Goal: Information Seeking & Learning: Learn about a topic

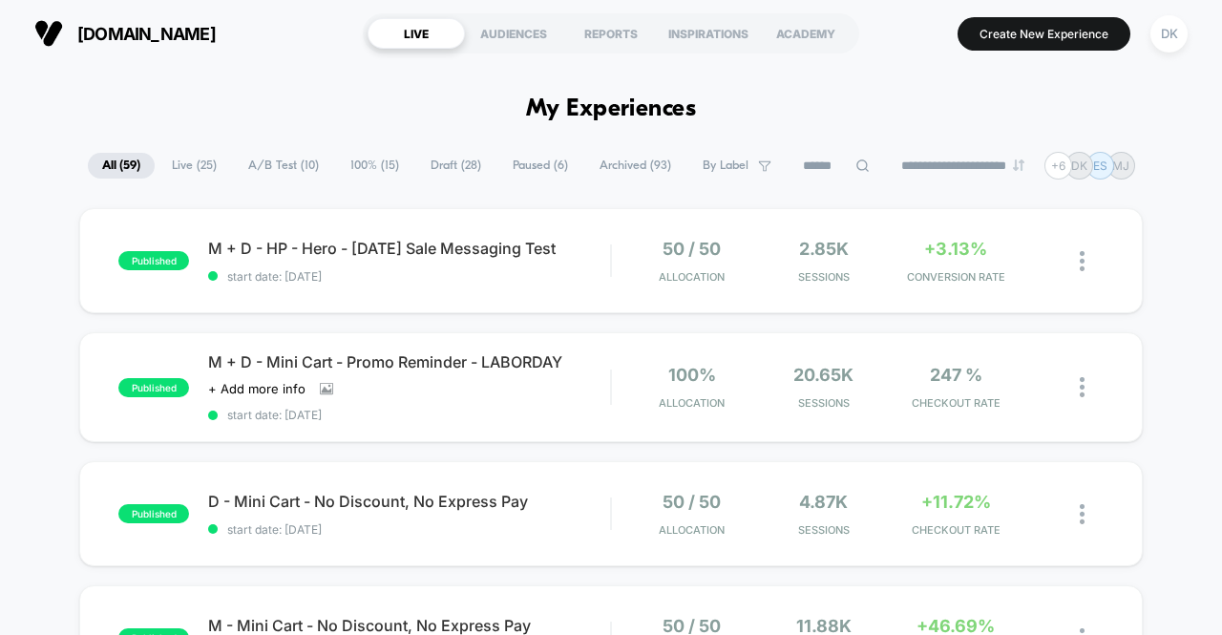
click at [275, 175] on span "A/B Test ( 10 )" at bounding box center [283, 166] width 99 height 26
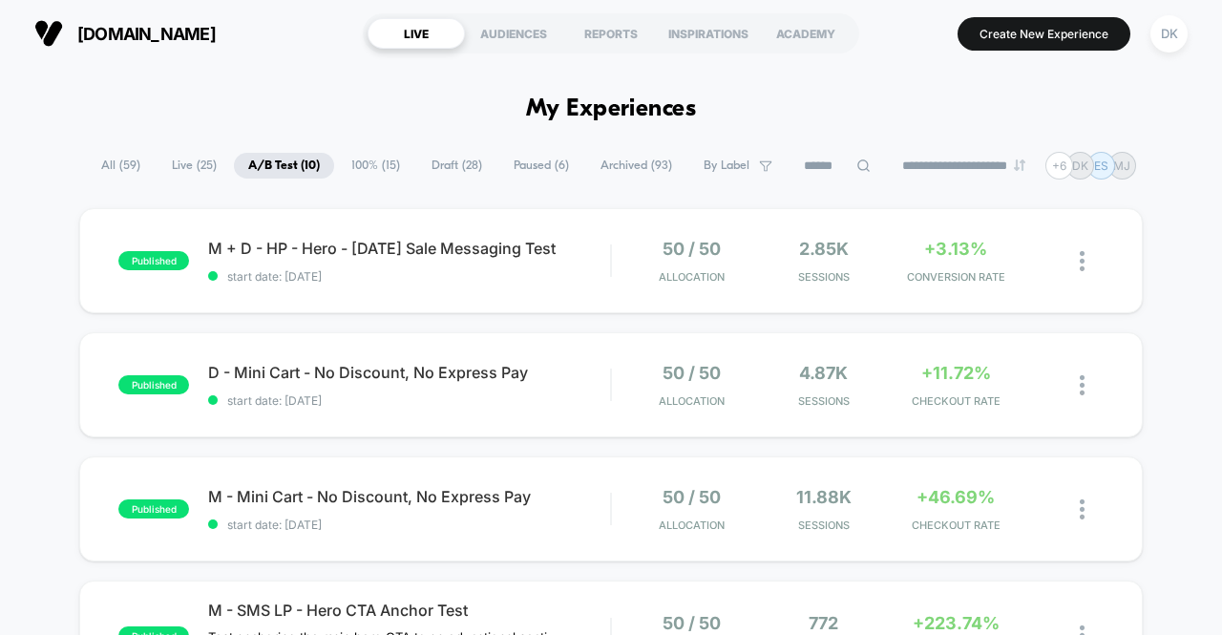
click at [546, 271] on div "M + D - HP - Hero - [DATE] Sale Messaging Test start date: [DATE]" at bounding box center [409, 261] width 402 height 45
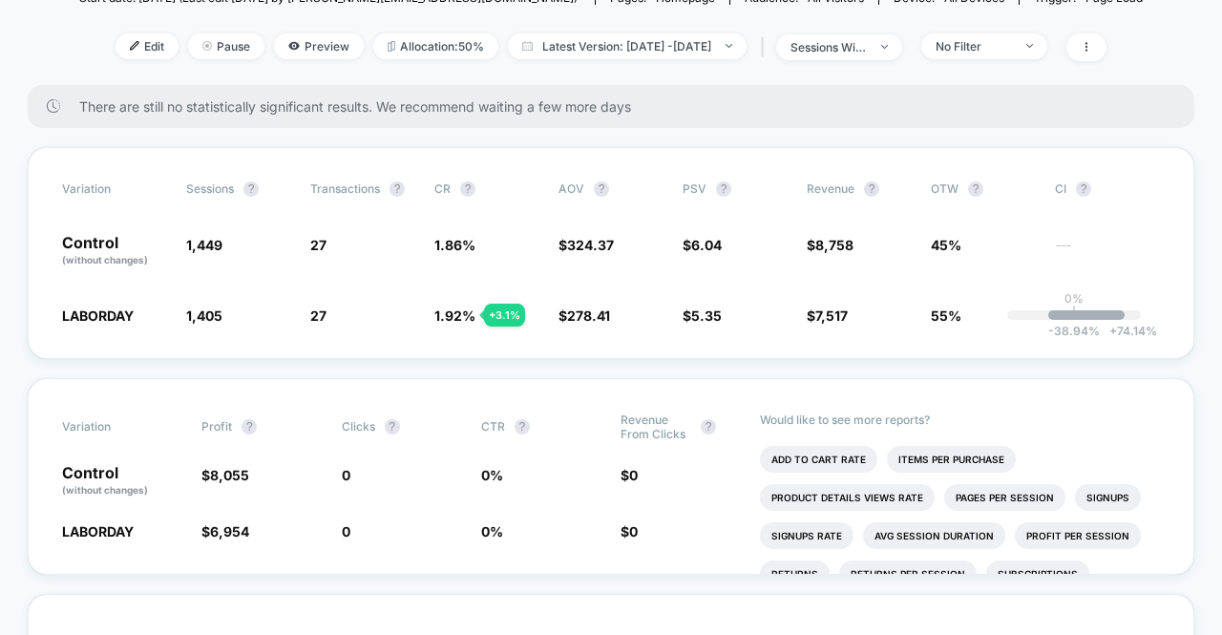
scroll to position [245, 0]
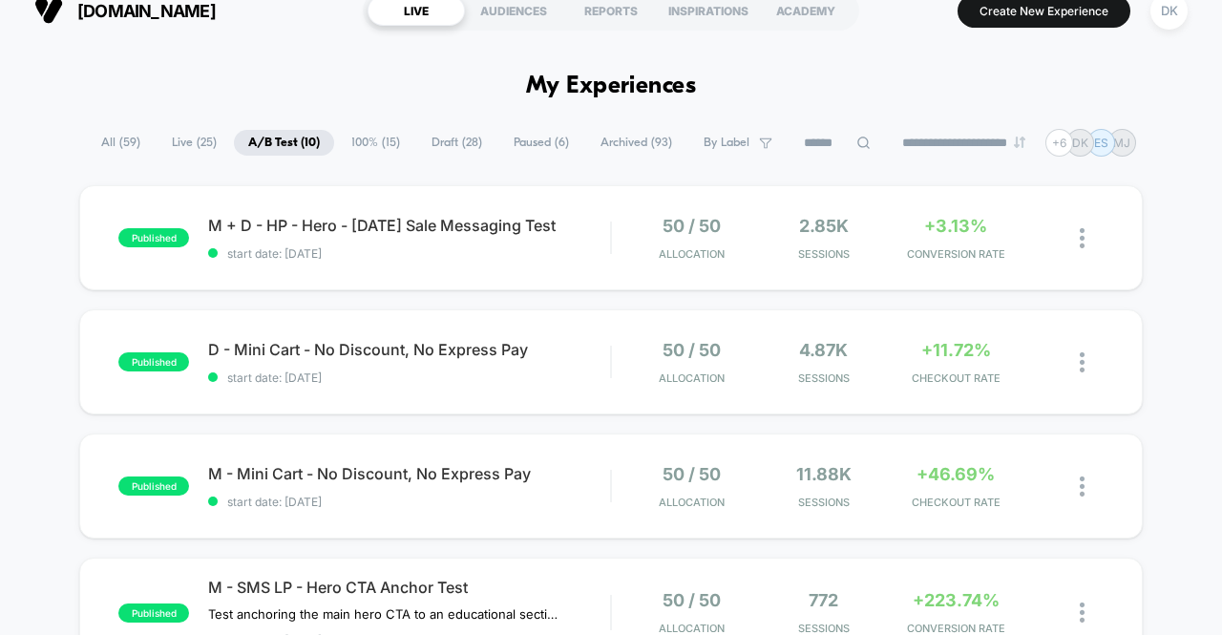
scroll to position [27, 0]
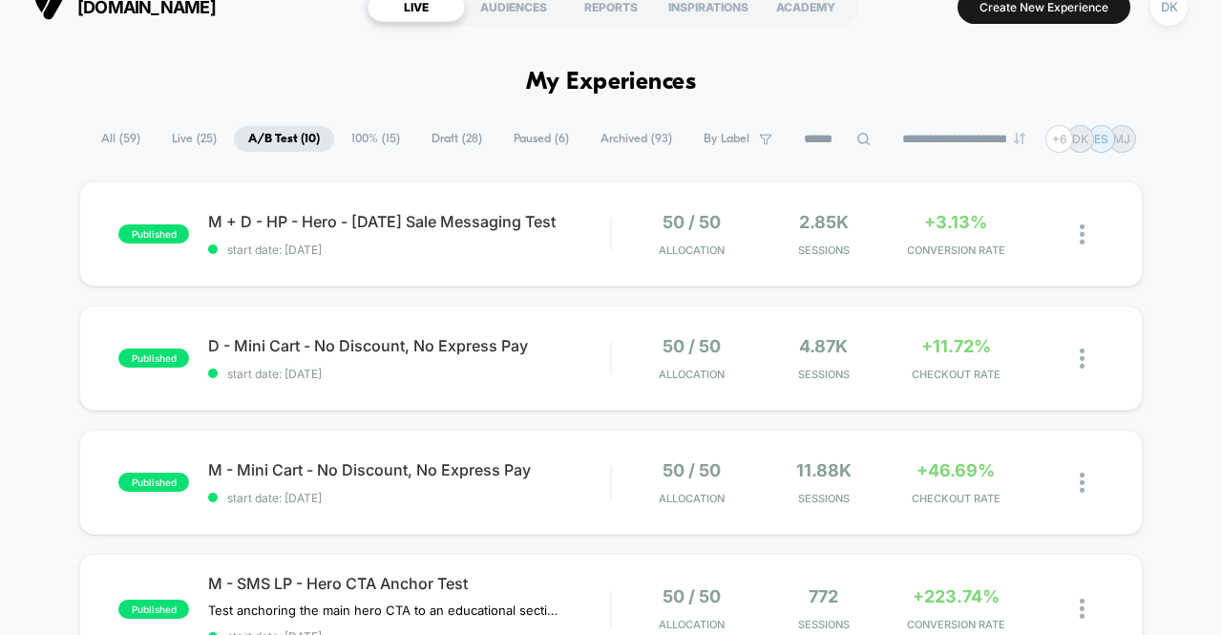
click at [587, 502] on span "start date: [DATE]" at bounding box center [409, 498] width 402 height 14
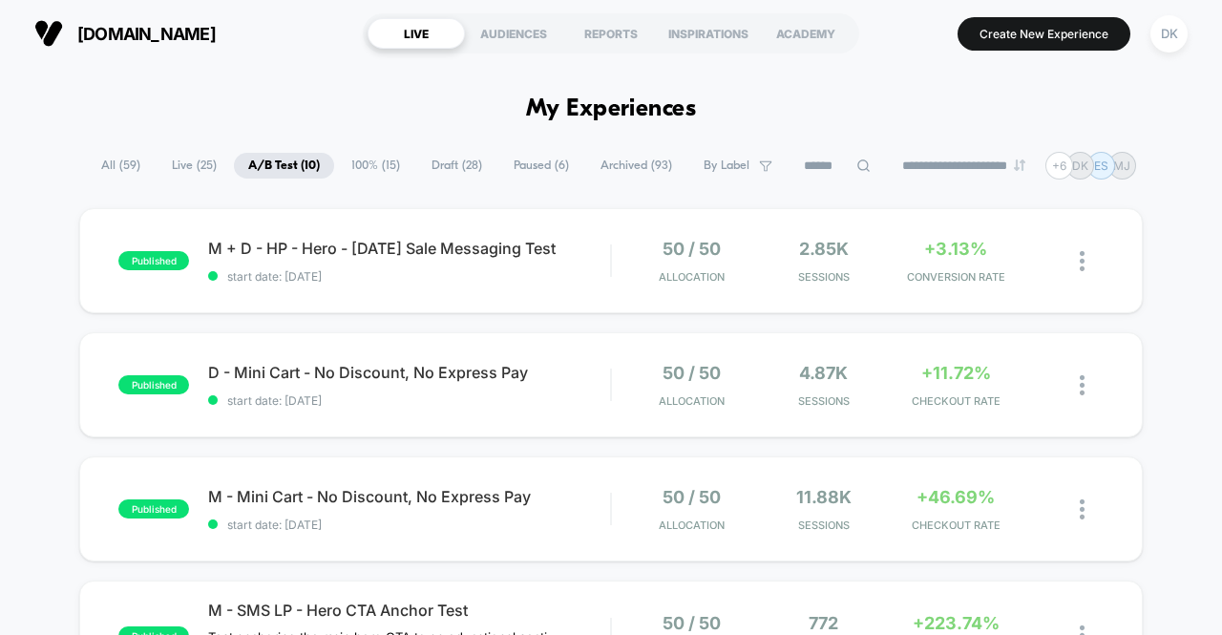
click at [386, 387] on div "D - Mini Cart - No Discount, No Express Pay start date: [DATE]" at bounding box center [409, 385] width 402 height 45
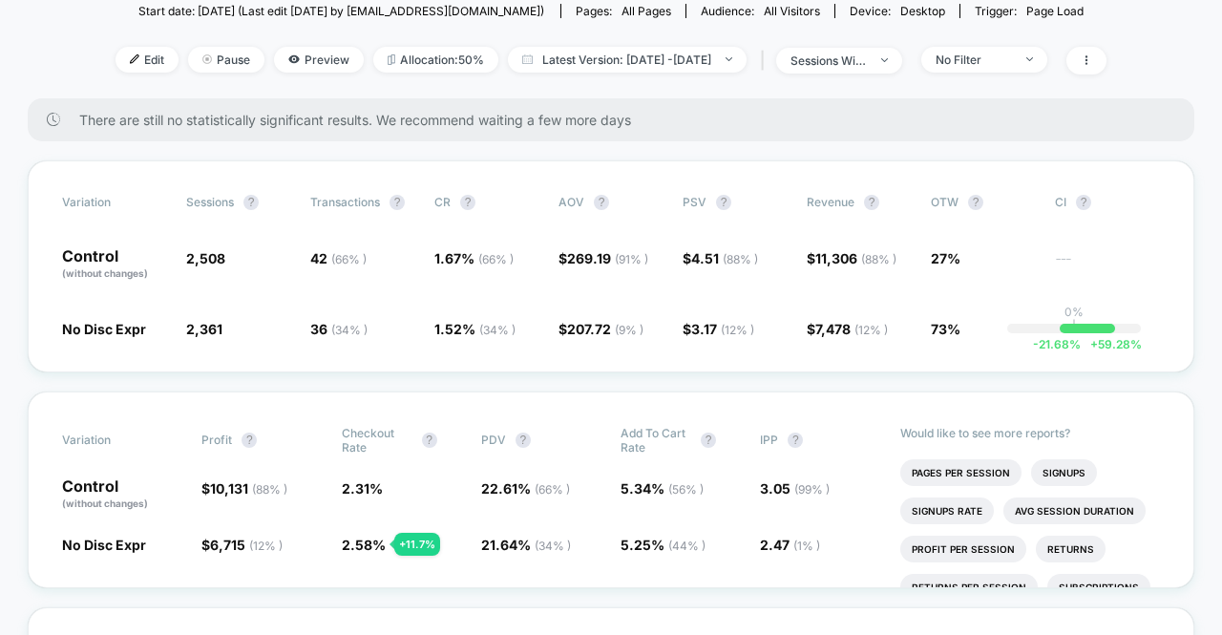
scroll to position [237, 0]
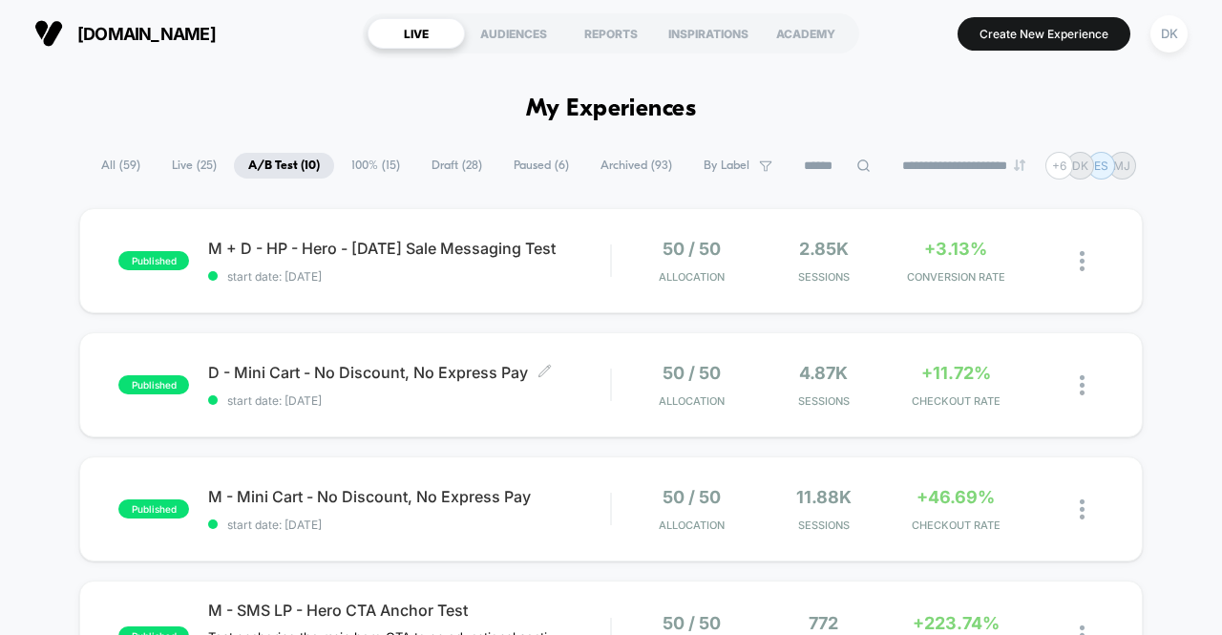
click at [301, 385] on div "D - Mini Cart - No Discount, No Express Pay Click to edit experience details Cl…" at bounding box center [409, 385] width 402 height 45
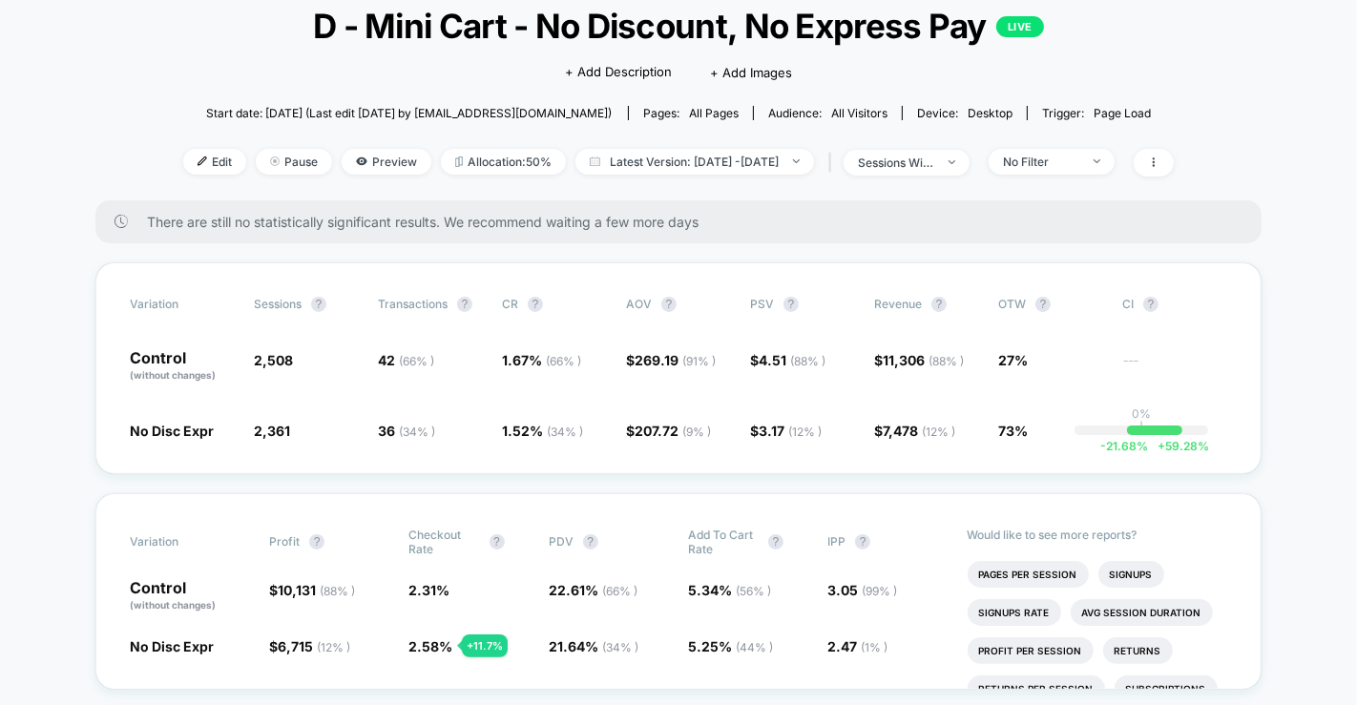
scroll to position [120, 0]
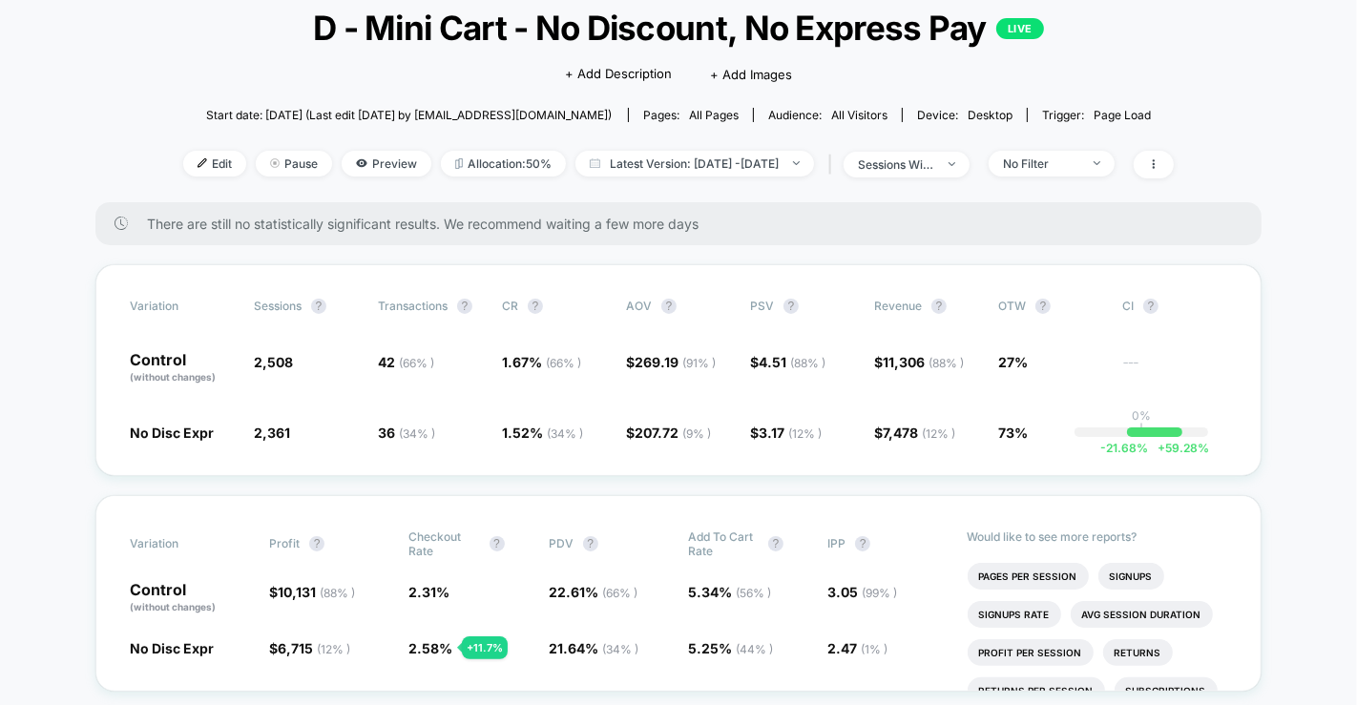
click at [867, 536] on button "?" at bounding box center [862, 543] width 15 height 15
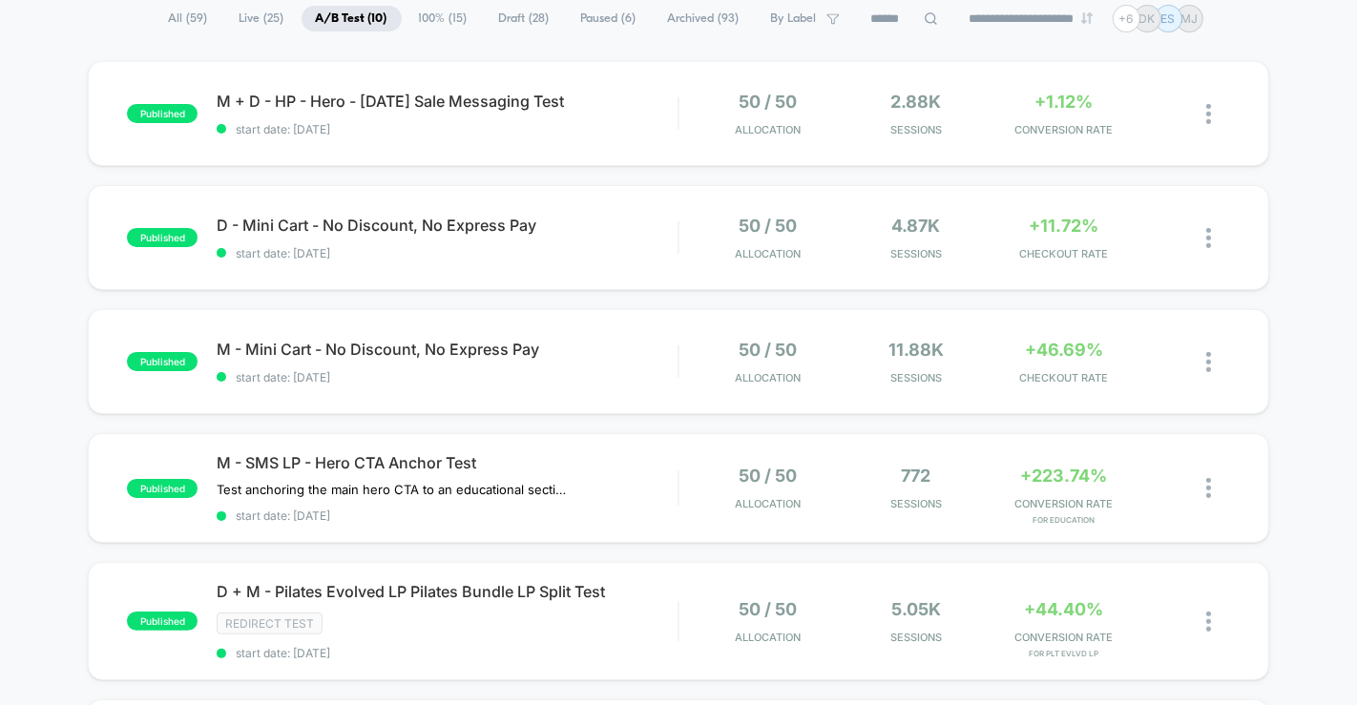
scroll to position [155, 0]
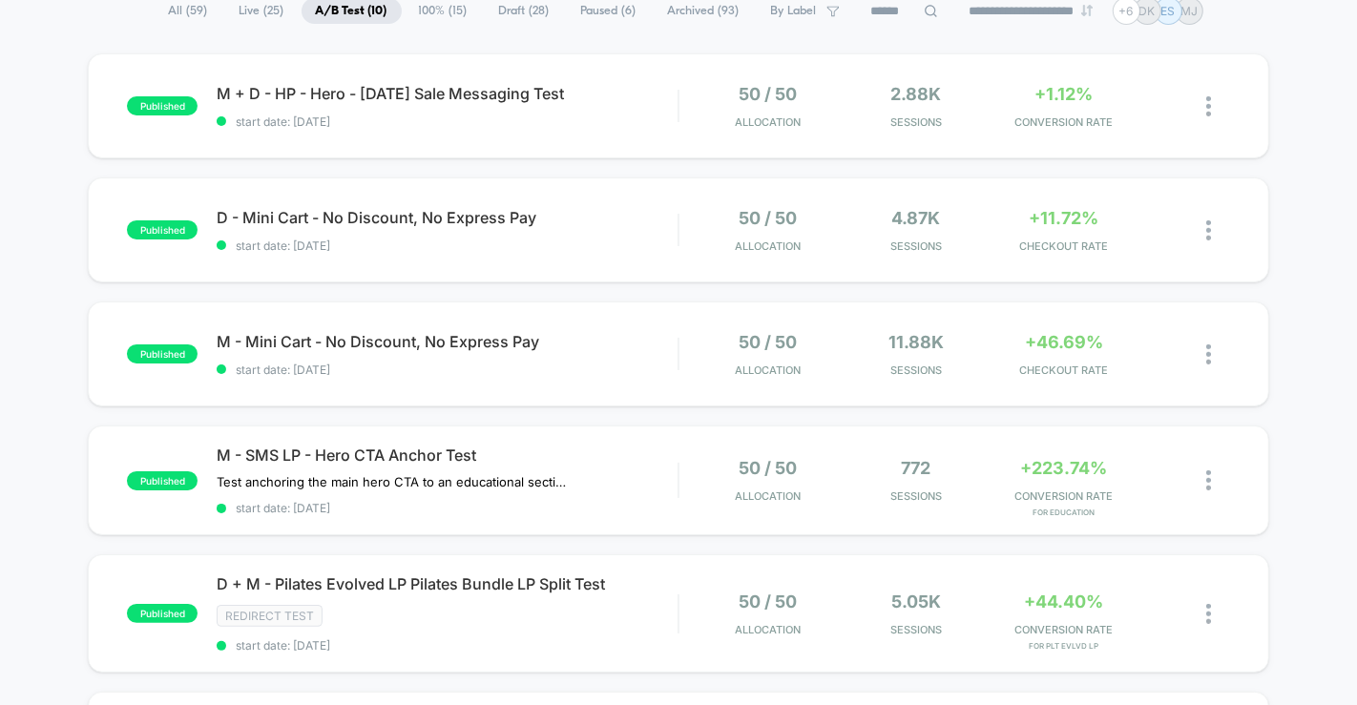
click at [872, 490] on span "Sessions" at bounding box center [915, 496] width 138 height 13
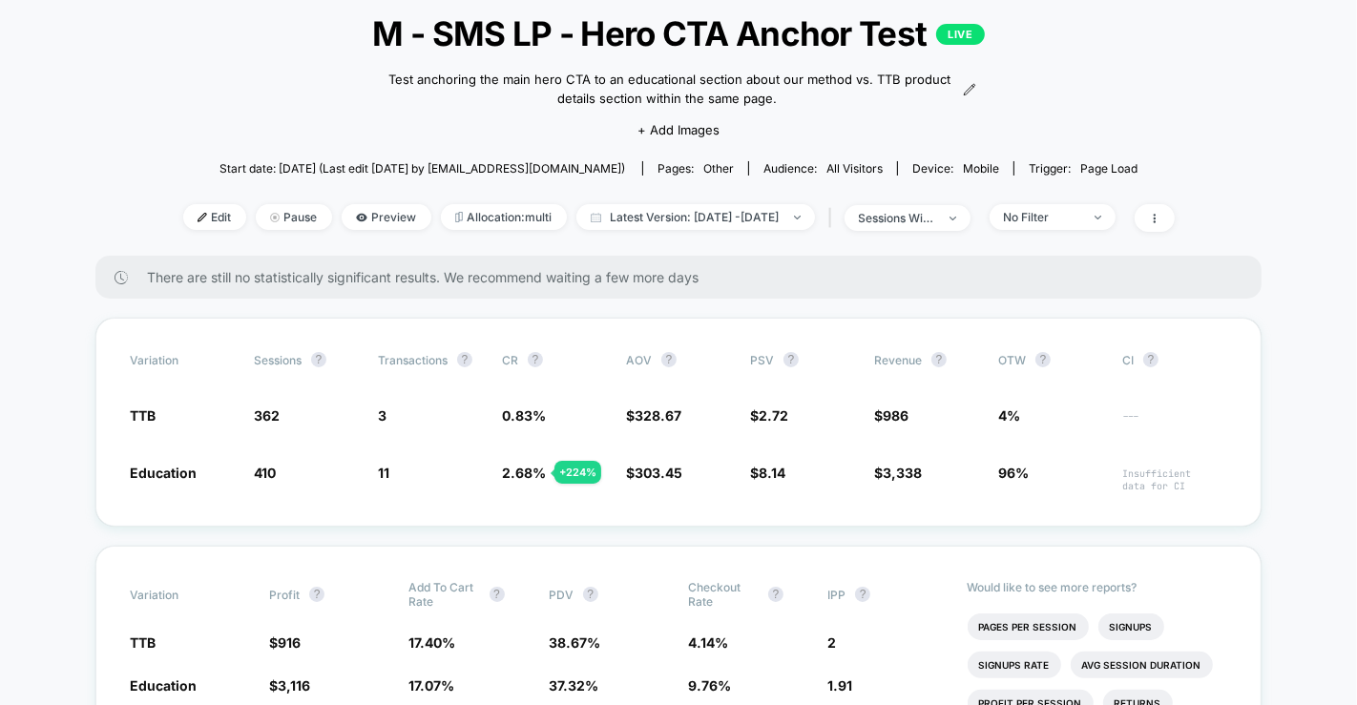
scroll to position [111, 0]
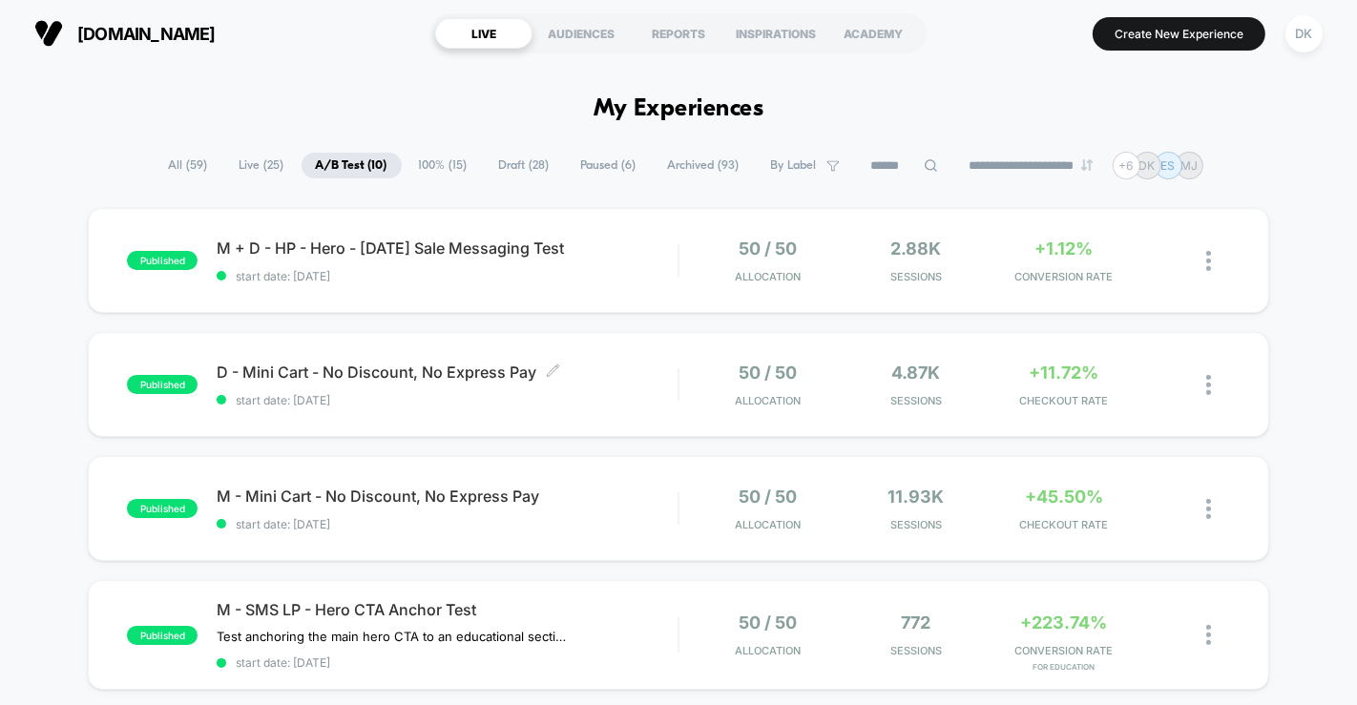
click at [611, 375] on span "D - Mini Cart - No Discount, No Express Pay Click to edit experience details" at bounding box center [447, 372] width 461 height 19
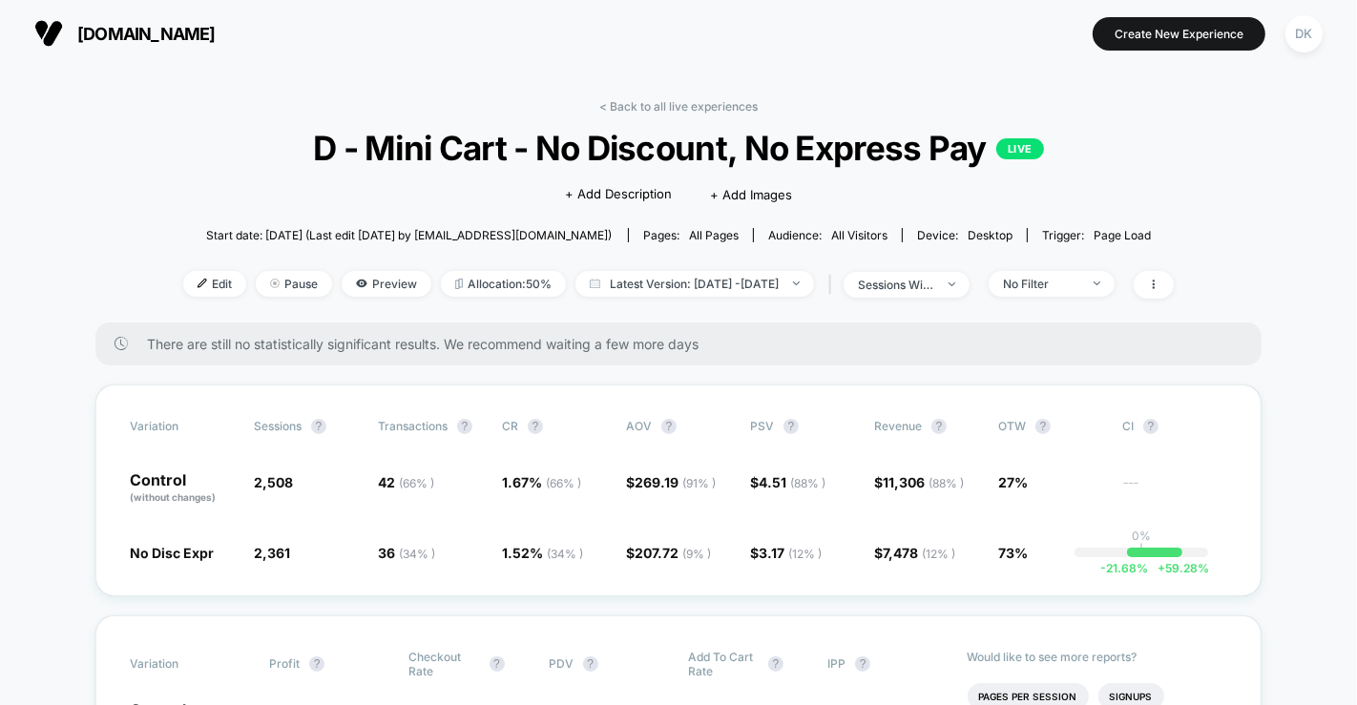
click at [1155, 282] on icon at bounding box center [1154, 285] width 2 height 10
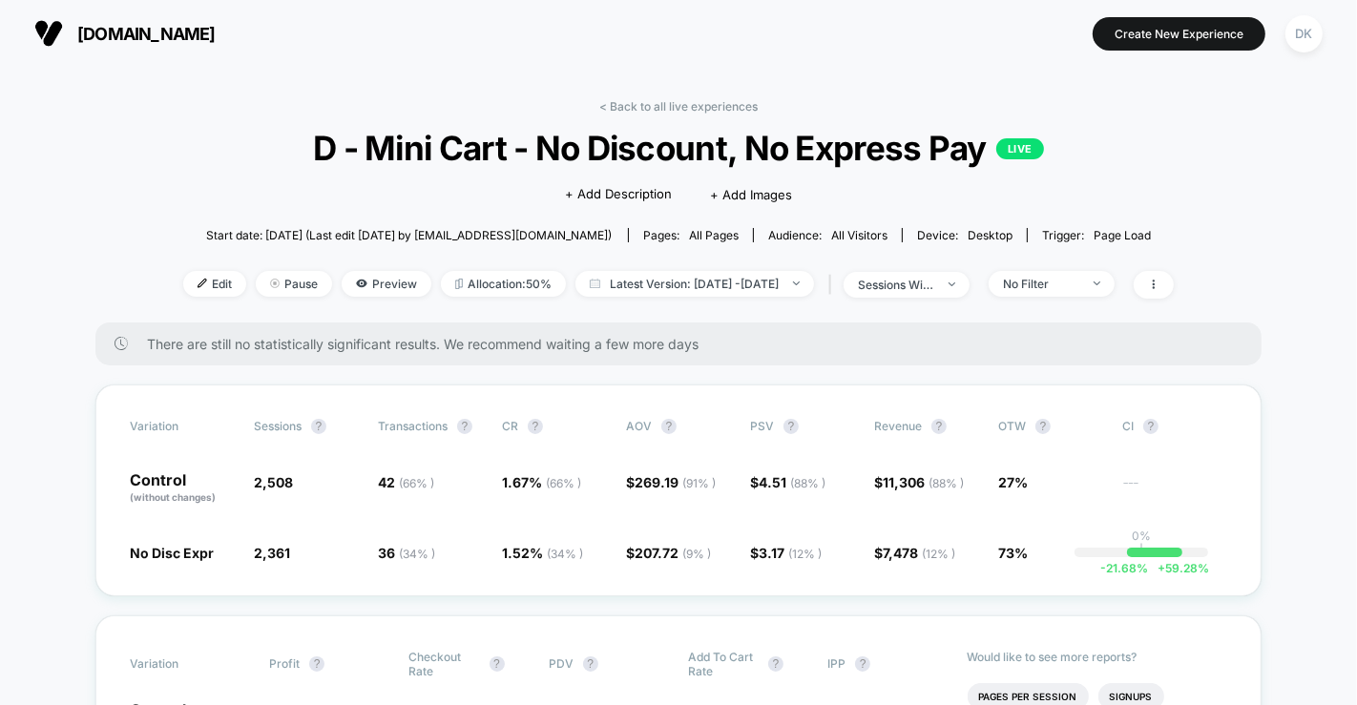
click at [1159, 282] on icon at bounding box center [1153, 284] width 11 height 11
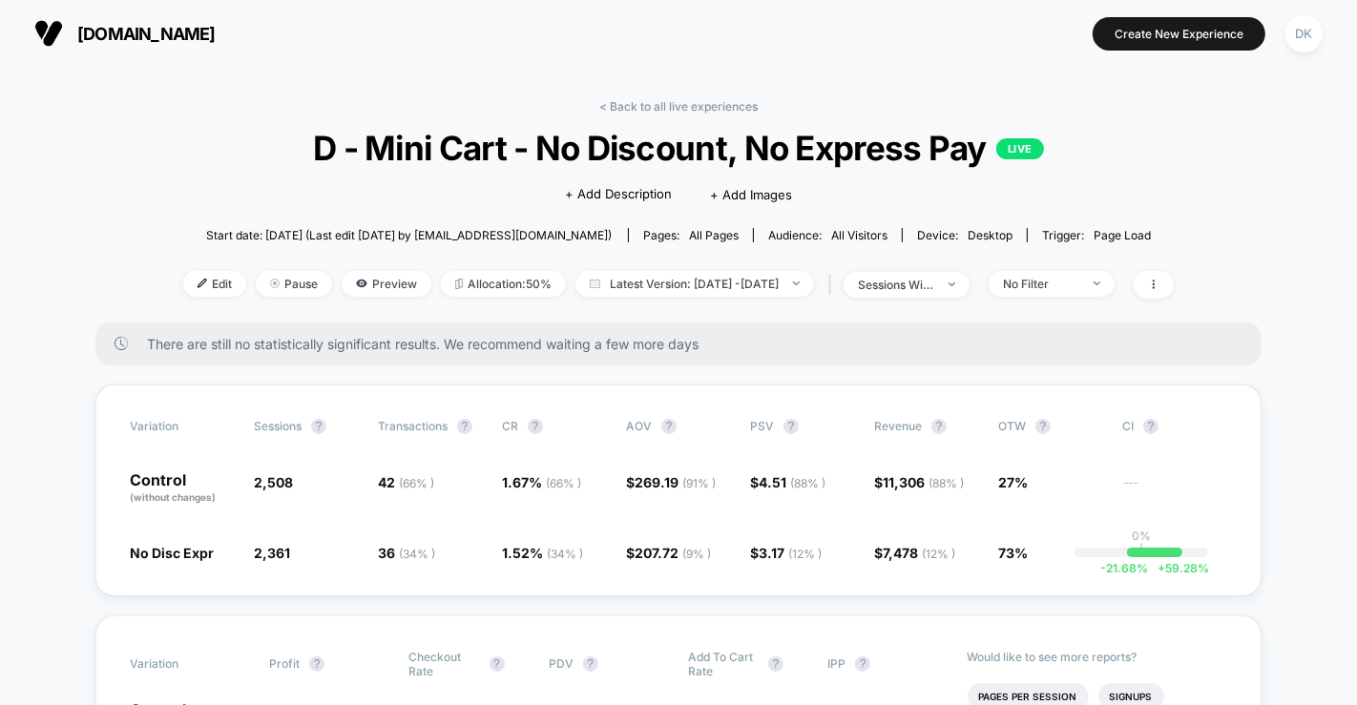
click at [1115, 286] on span "No Filter" at bounding box center [1052, 284] width 126 height 26
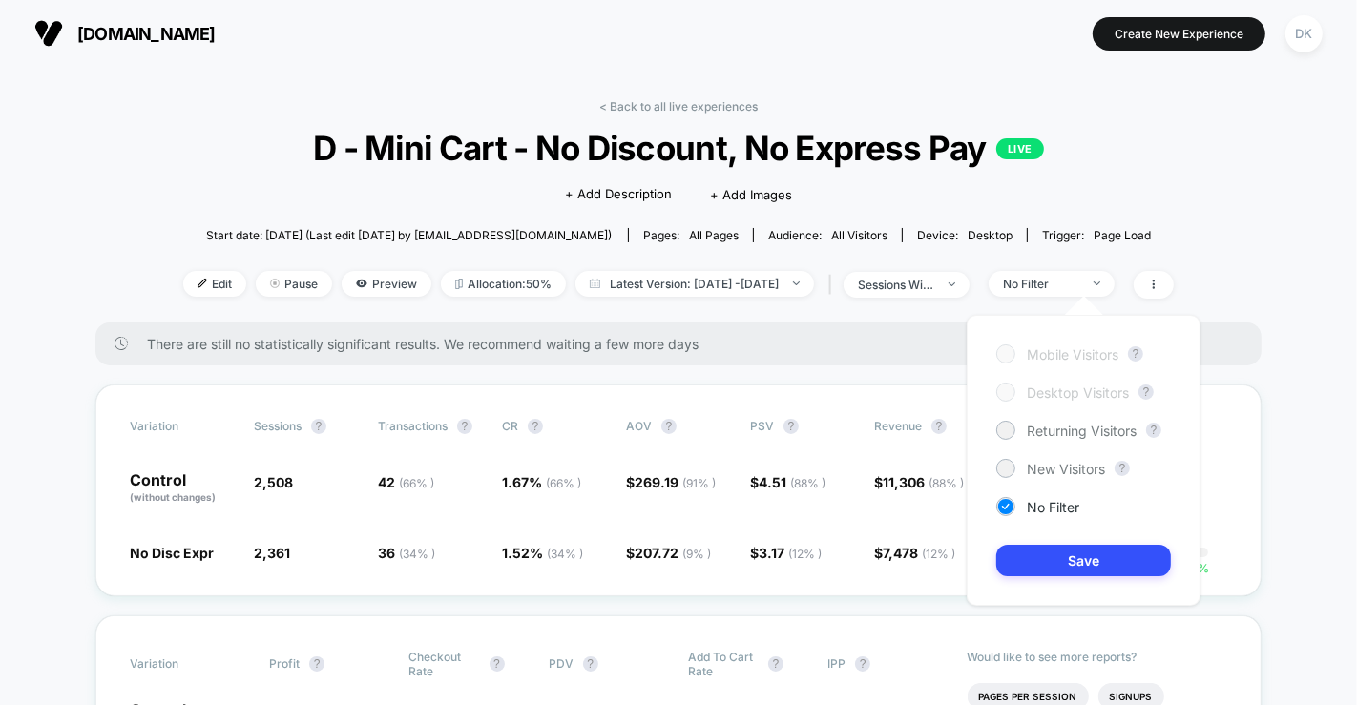
click at [1072, 429] on span "Returning Visitors" at bounding box center [1082, 431] width 110 height 16
click at [1061, 557] on button "Save" at bounding box center [1083, 560] width 175 height 31
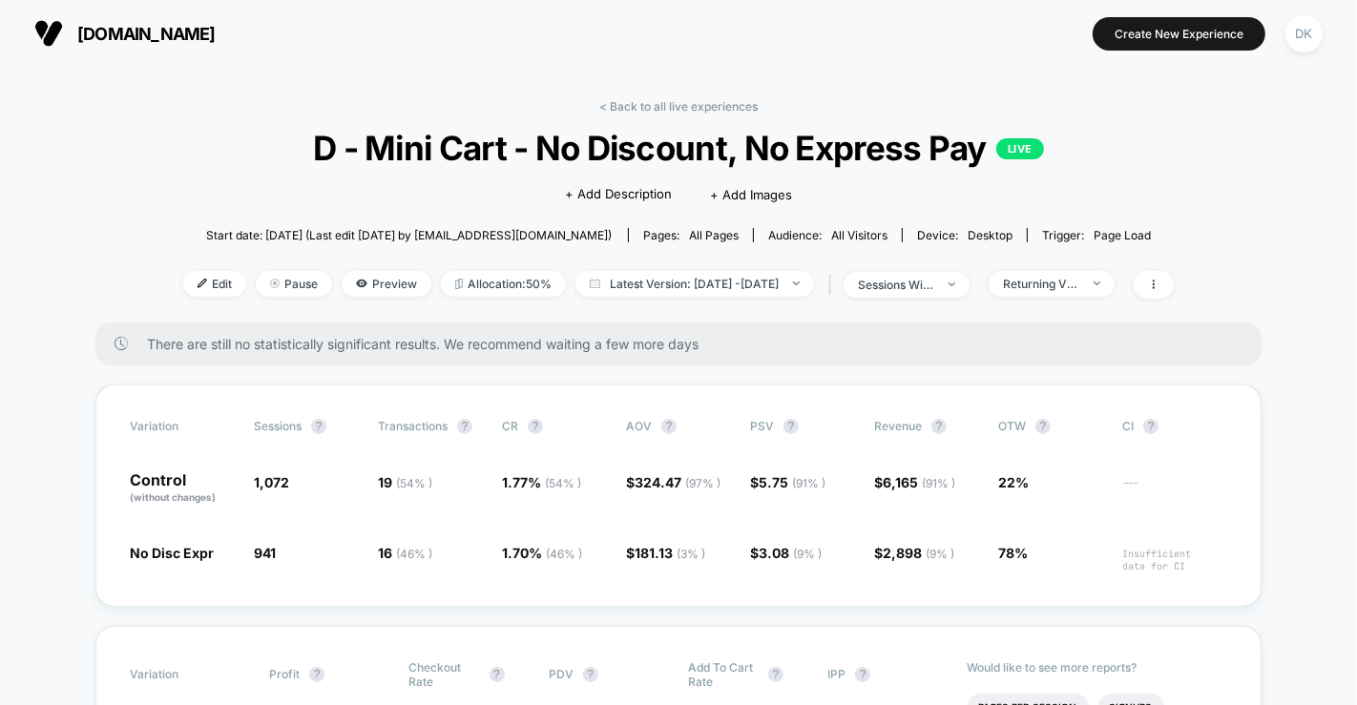
click at [1100, 282] on img at bounding box center [1097, 284] width 7 height 4
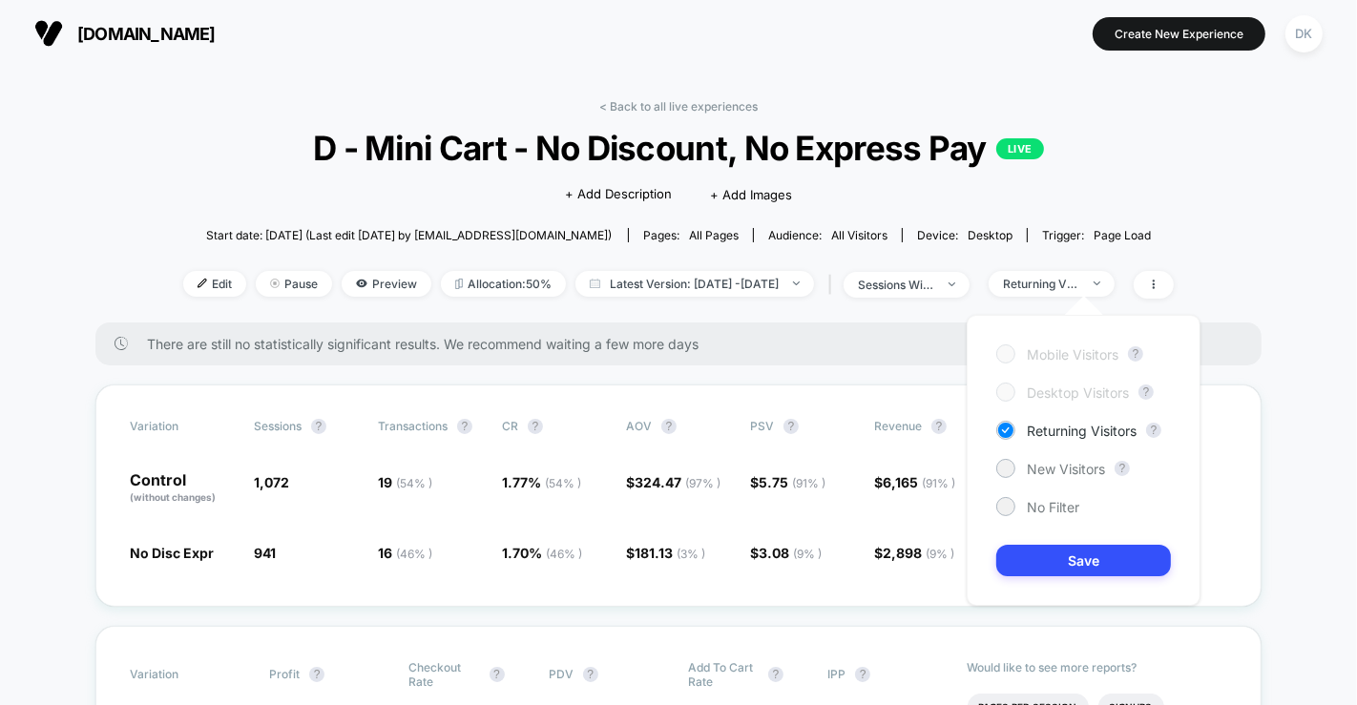
click at [1076, 468] on span "New Visitors" at bounding box center [1066, 469] width 78 height 16
click at [1085, 565] on button "Save" at bounding box center [1083, 560] width 175 height 31
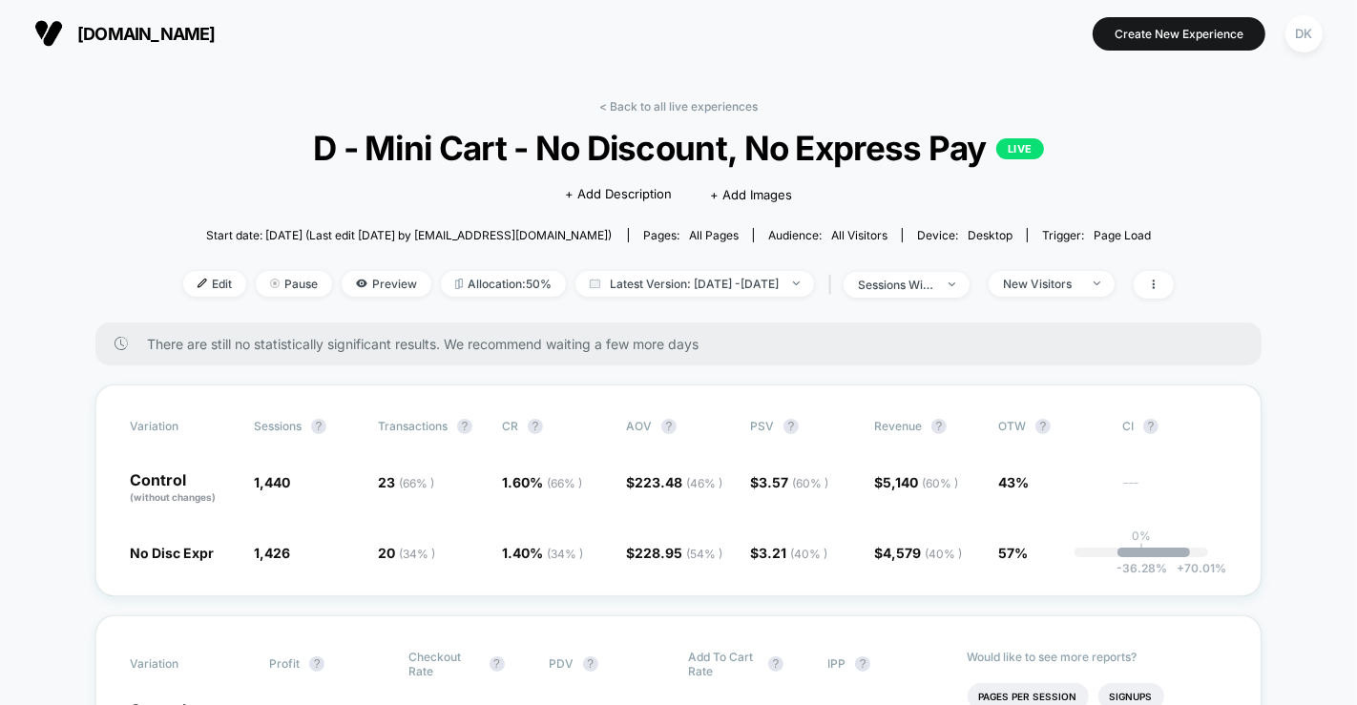
click at [1100, 282] on img at bounding box center [1097, 284] width 7 height 4
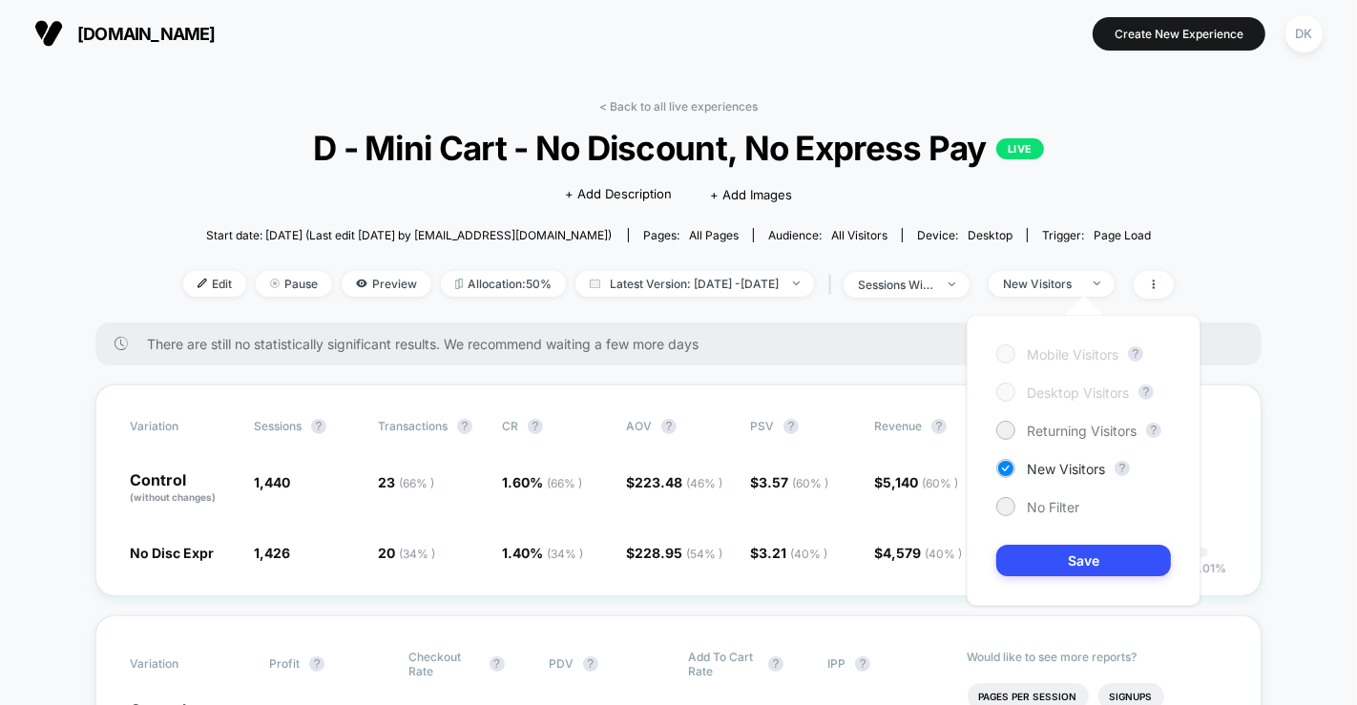
click at [1073, 506] on span "No Filter" at bounding box center [1053, 507] width 52 height 16
click at [1107, 570] on button "Save" at bounding box center [1083, 560] width 175 height 31
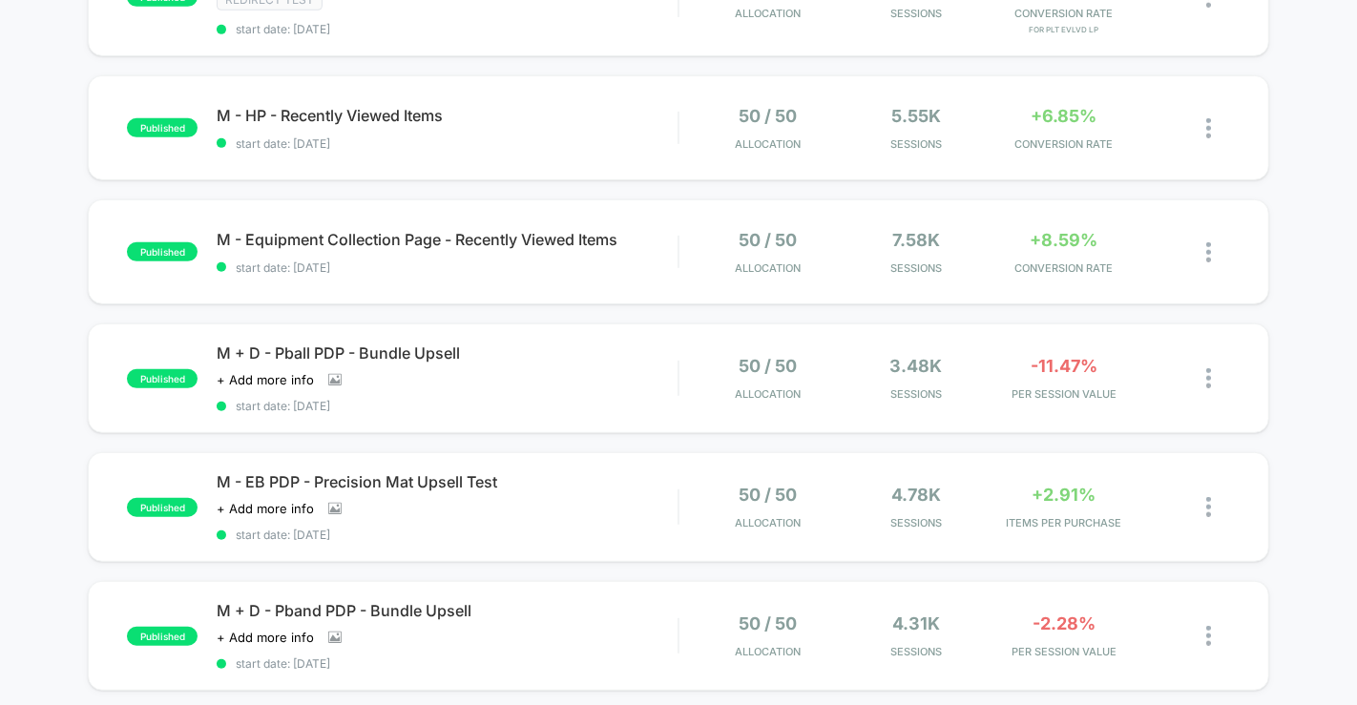
scroll to position [784, 0]
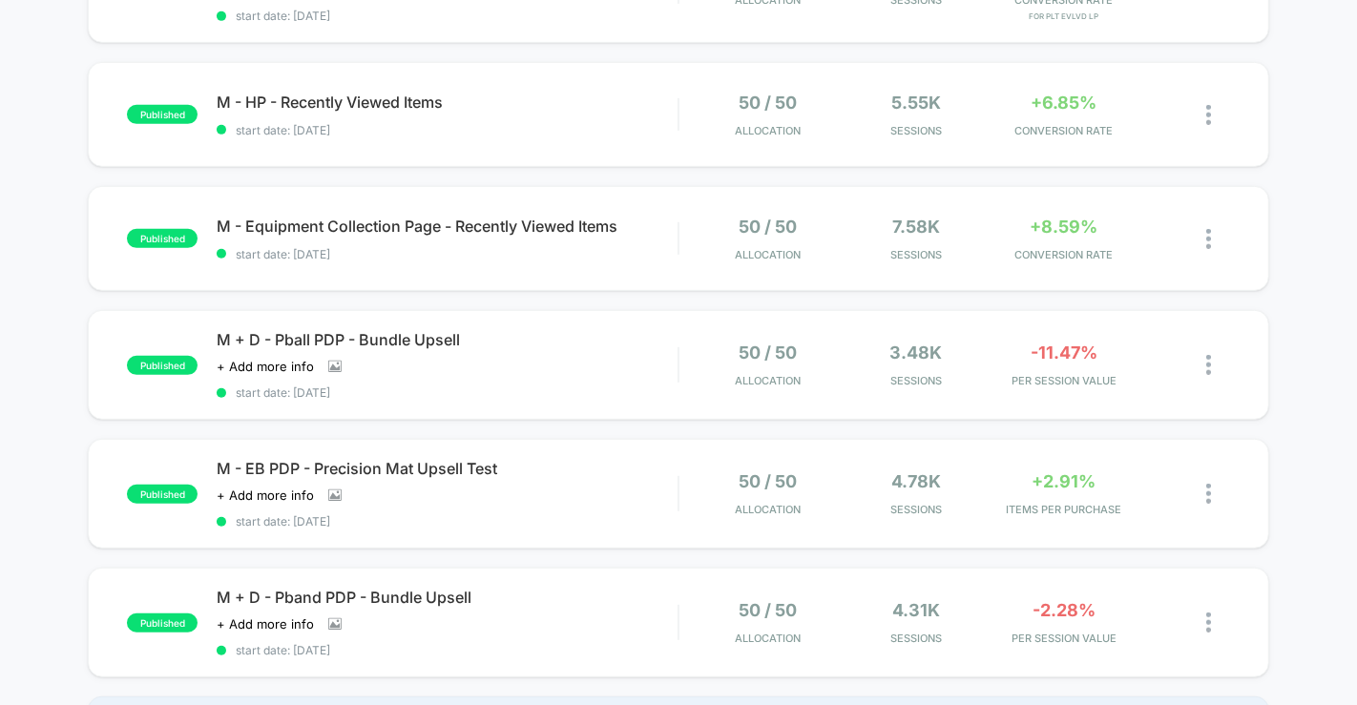
click at [648, 374] on div "M + D - Pball PDP - Bundle Upsell Click to view images Click to edit experience…" at bounding box center [447, 365] width 461 height 70
